Goal: Transaction & Acquisition: Purchase product/service

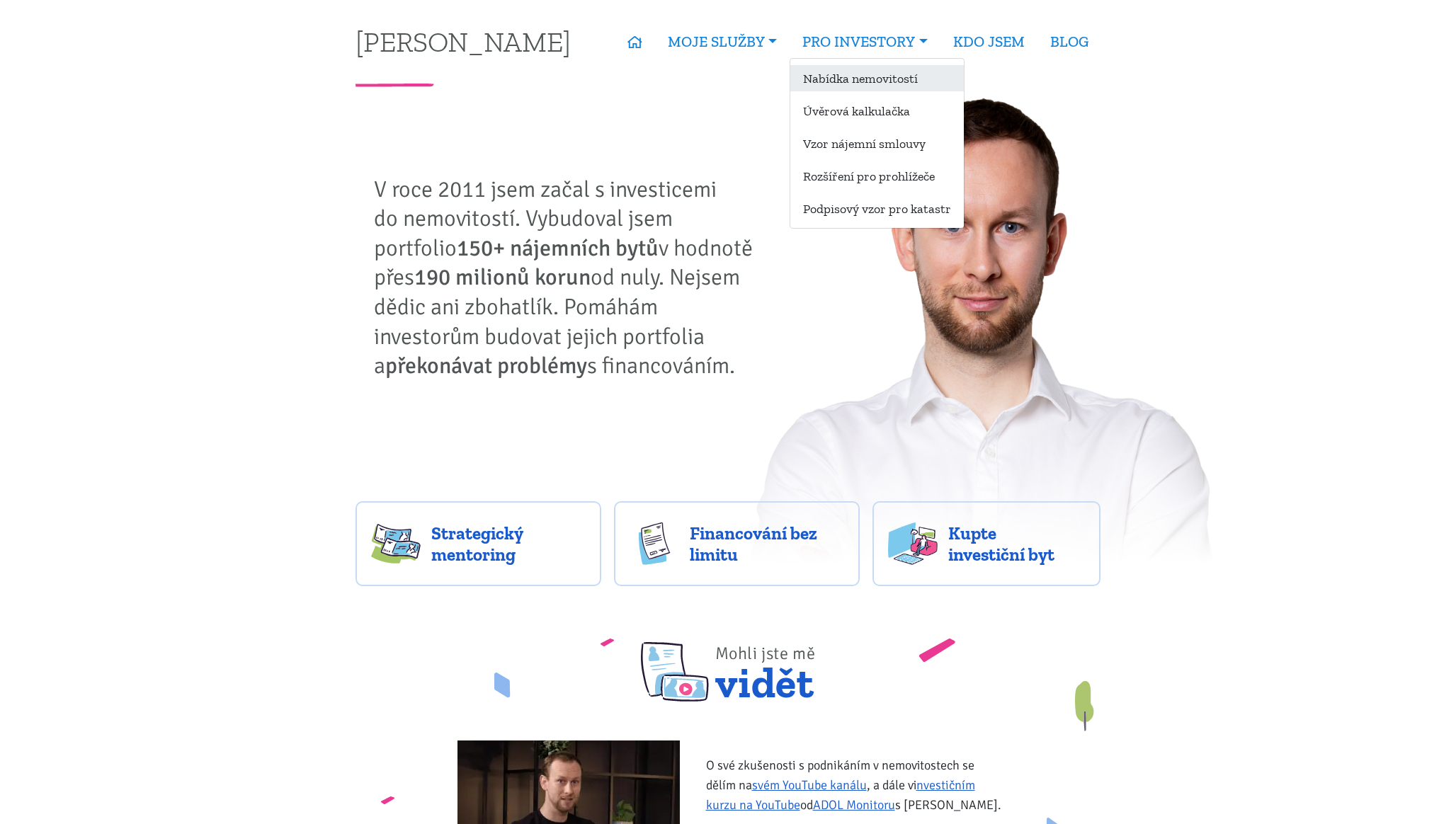
click at [875, 74] on link "Nabídka nemovitostí" at bounding box center [877, 78] width 174 height 26
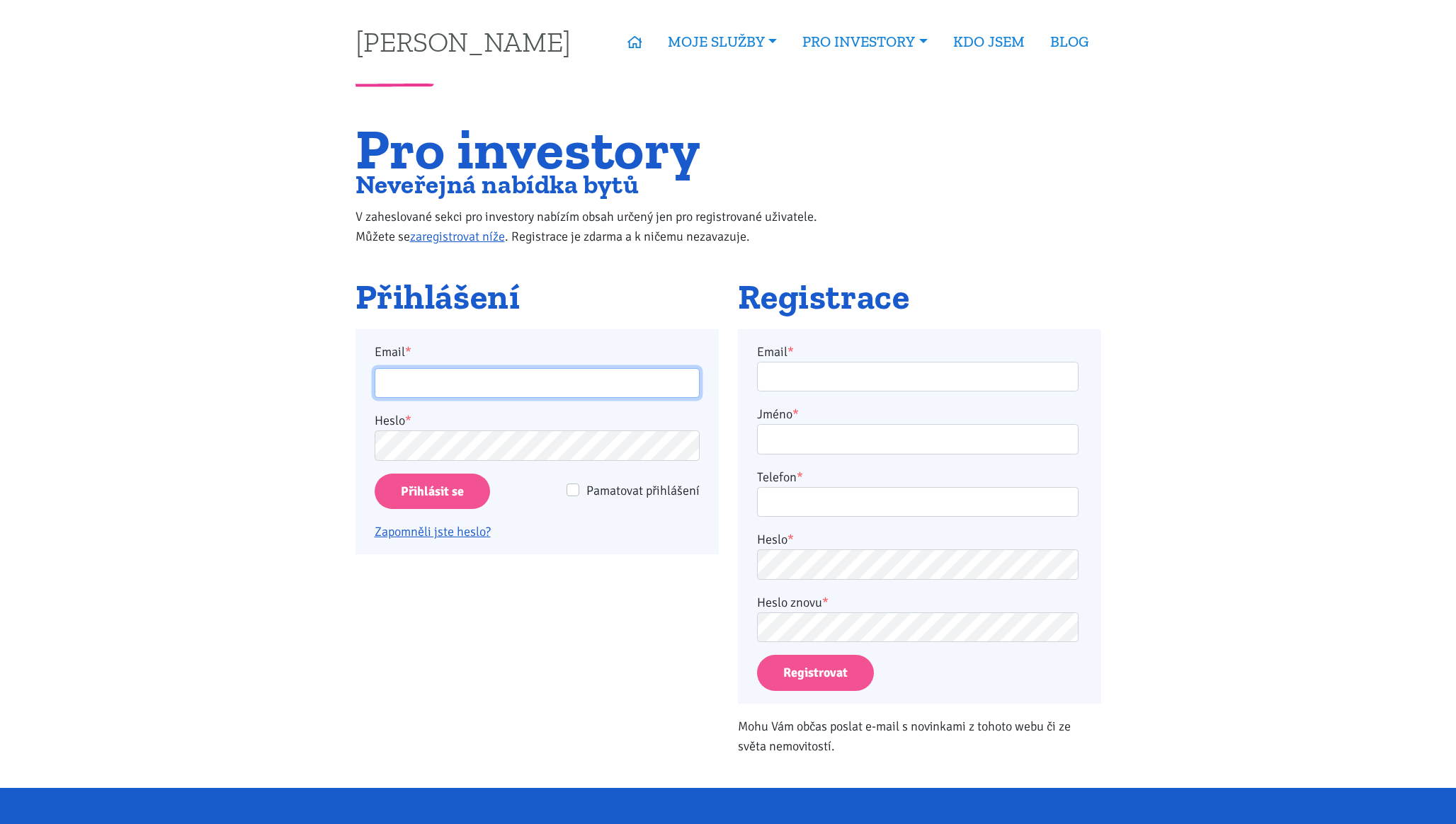
type input "[EMAIL_ADDRESS][DOMAIN_NAME]"
click at [582, 487] on div "Pamatovat přihlášení" at bounding box center [624, 491] width 153 height 20
click at [578, 488] on input "Pamatovat přihlášení" at bounding box center [573, 489] width 12 height 12
checkbox input "true"
click at [457, 491] on input "Přihlásit se" at bounding box center [432, 492] width 115 height 36
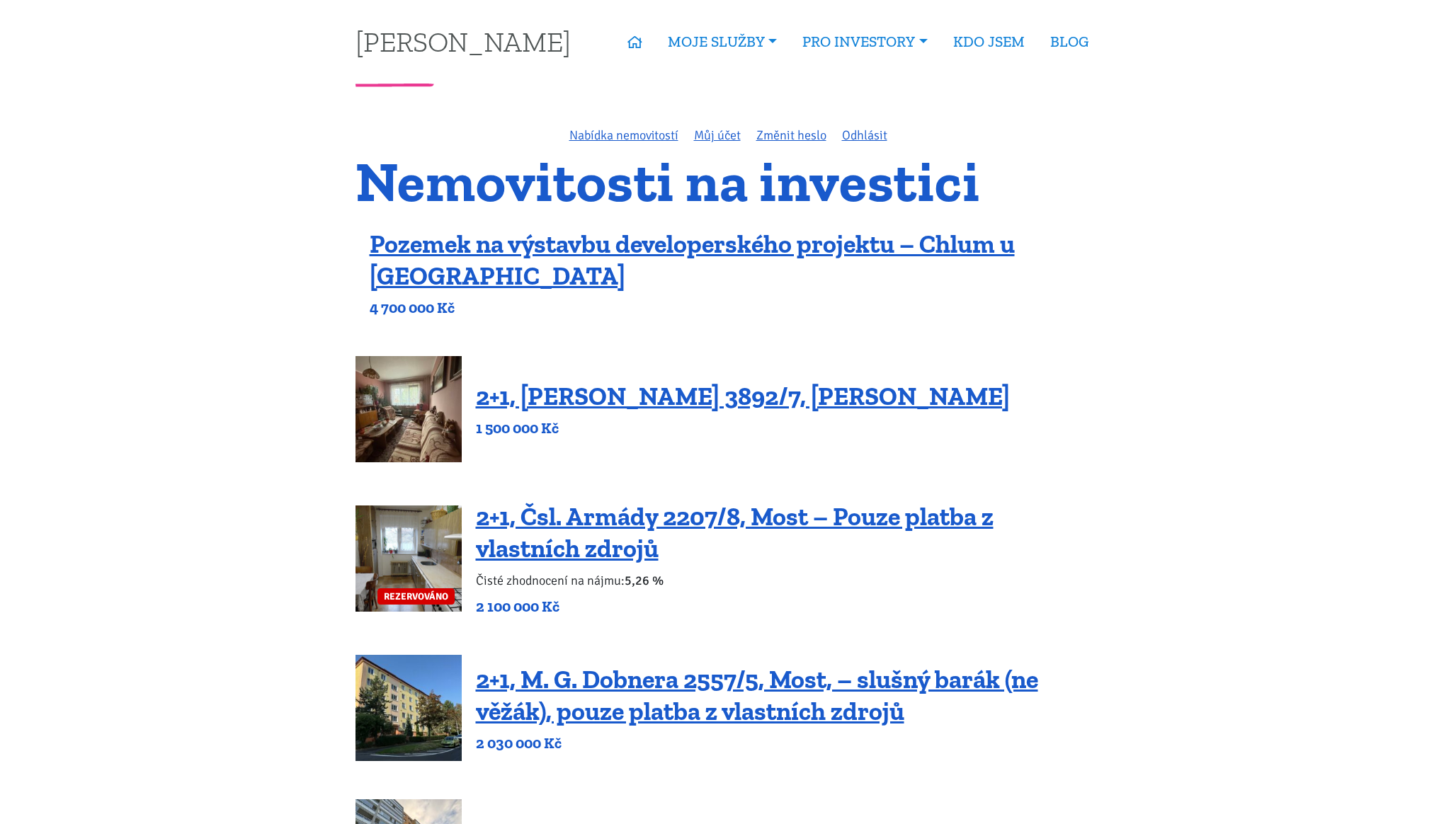
click at [650, 460] on div "2+1, Beethovenova 3892/7, Chomutov 1 500 000 Kč" at bounding box center [728, 409] width 745 height 106
click at [519, 389] on link "2+1, Beethovenova 3892/7, Chomutov" at bounding box center [742, 396] width 534 height 30
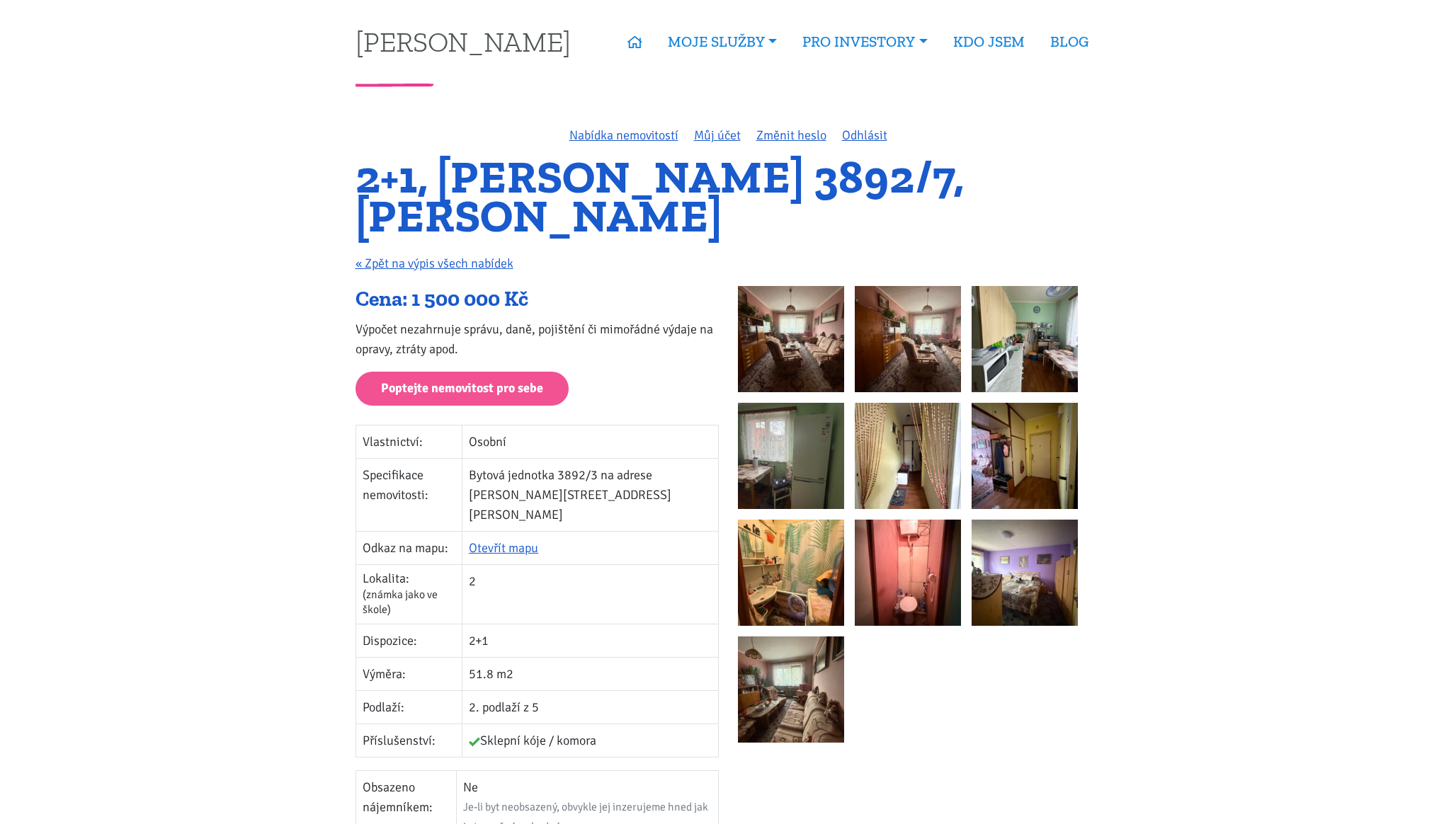
click at [816, 312] on img at bounding box center [791, 339] width 106 height 106
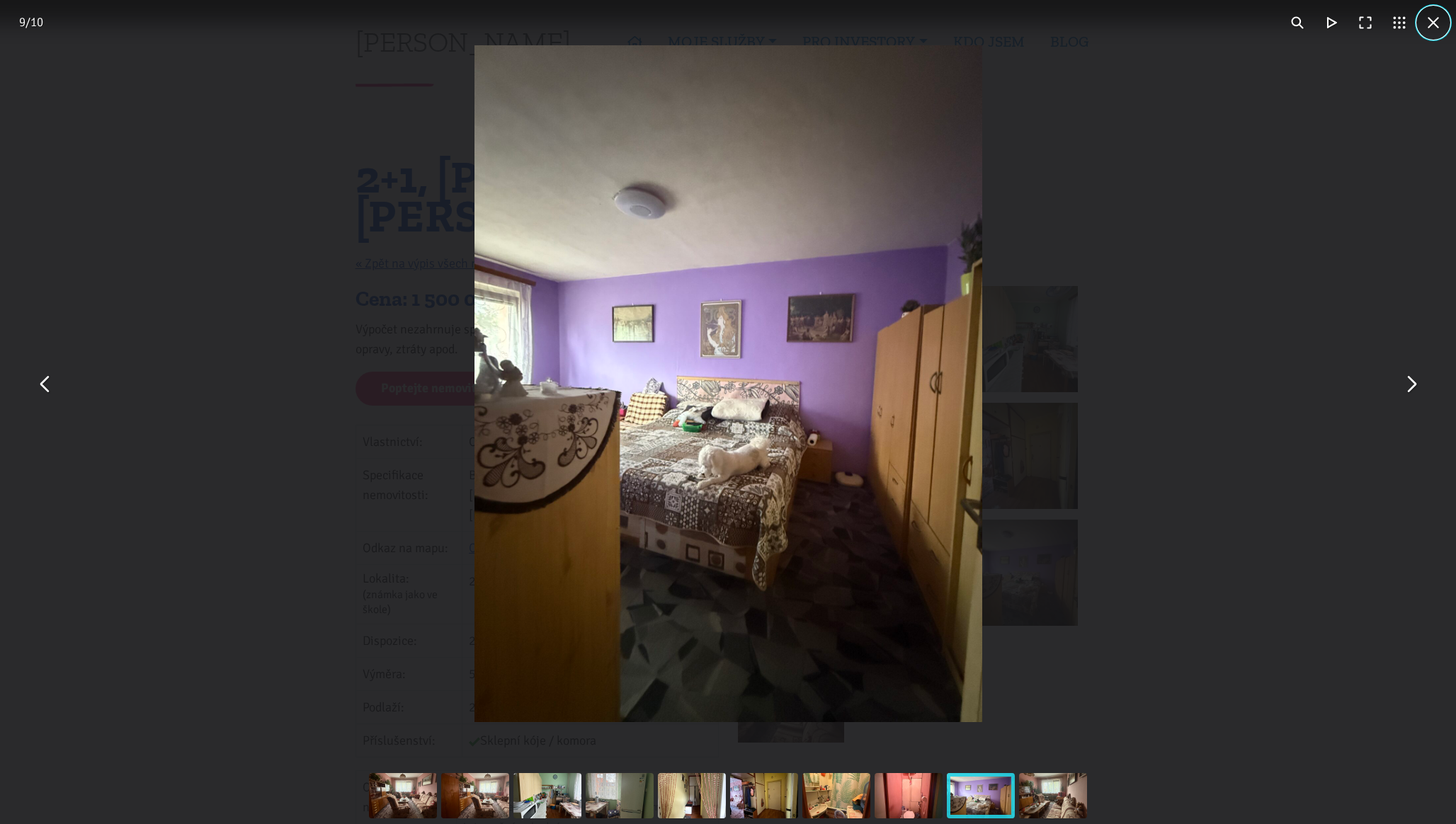
click at [1436, 25] on button "You can close this modal content with the ESC key" at bounding box center [1433, 22] width 34 height 34
